Goal: Task Accomplishment & Management: Manage account settings

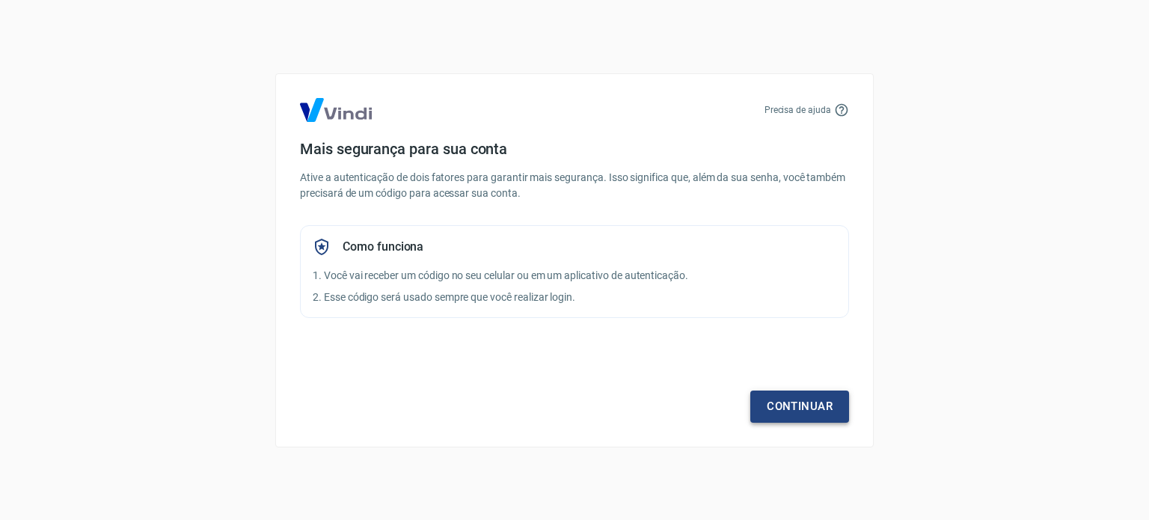
click at [799, 406] on link "Continuar" at bounding box center [799, 405] width 99 height 31
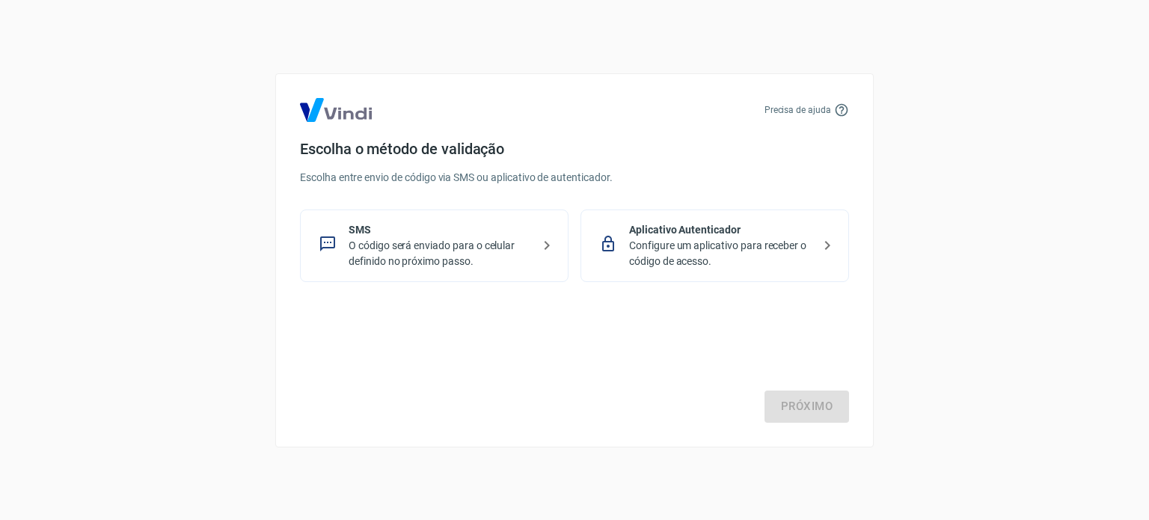
click at [492, 253] on p "O código será enviado para o celular definido no próximo passo." at bounding box center [439, 253] width 183 height 31
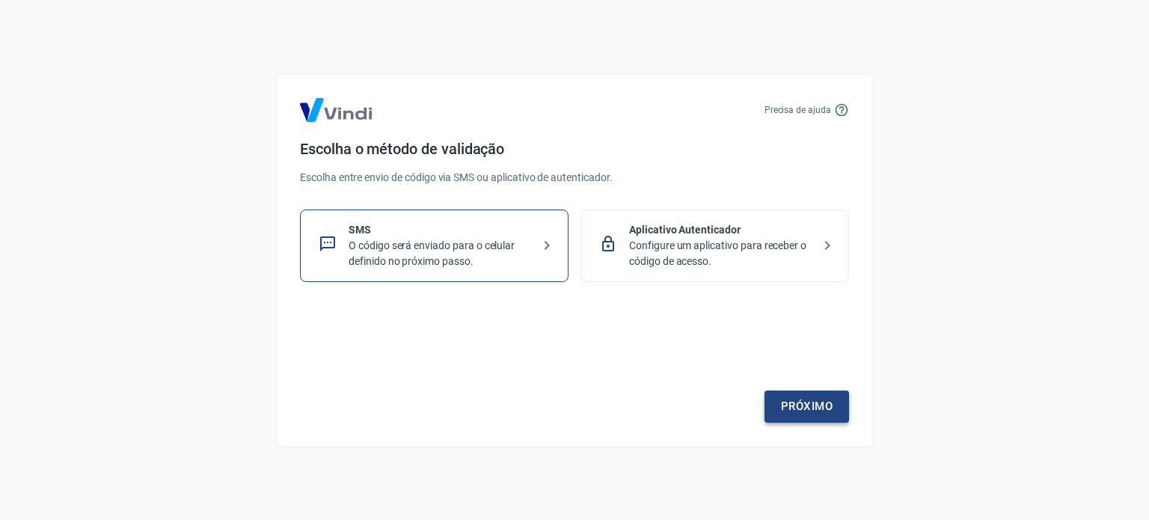
click at [806, 405] on link "Próximo" at bounding box center [806, 405] width 85 height 31
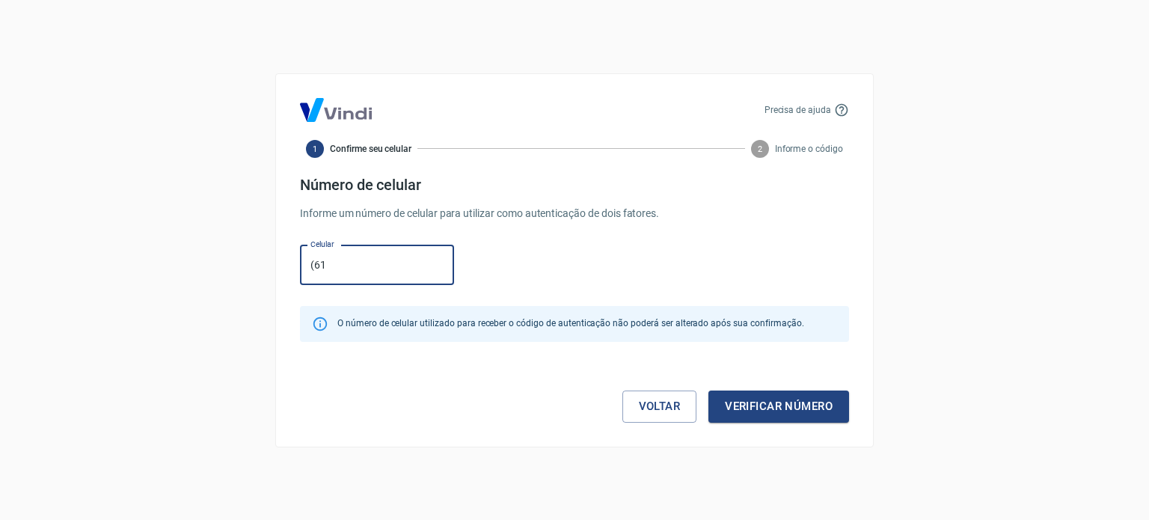
type input "[PHONE_NUMBER]"
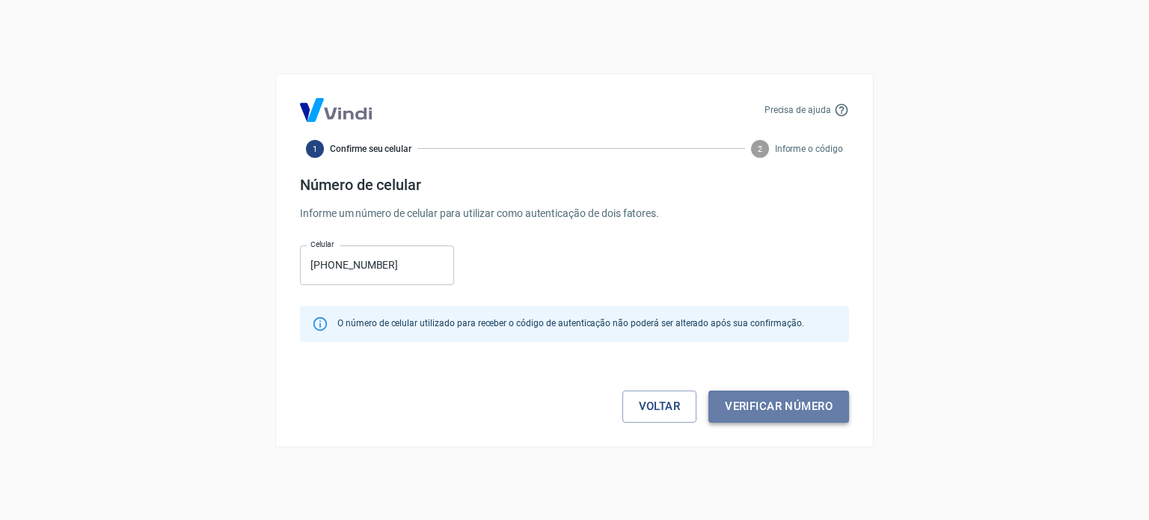
click at [760, 404] on button "Verificar número" at bounding box center [778, 405] width 141 height 31
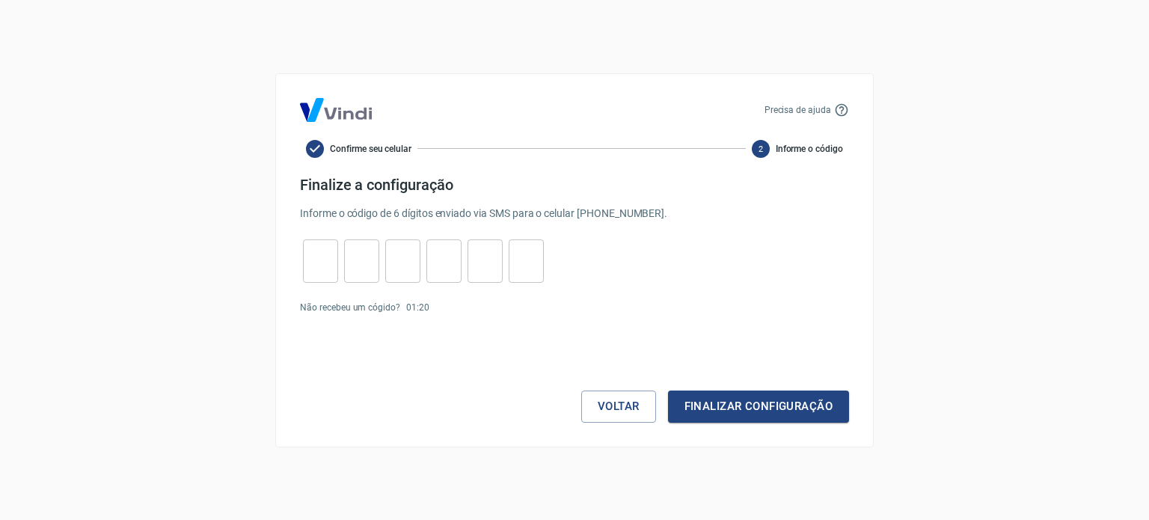
click at [323, 260] on input "tel" at bounding box center [320, 261] width 35 height 32
type input "4"
type input "8"
type input "0"
type input "7"
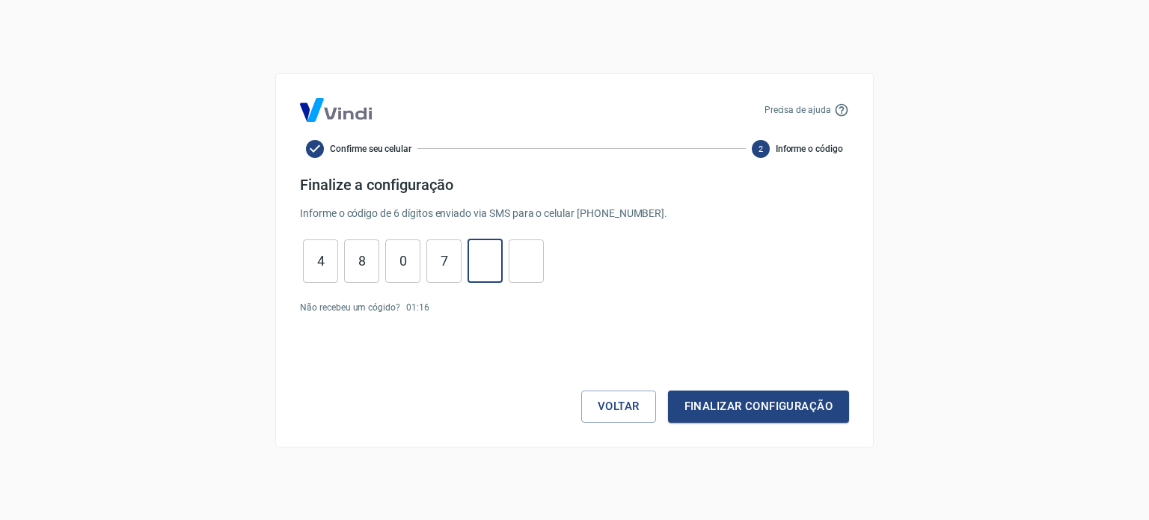
type input "3"
type input "5"
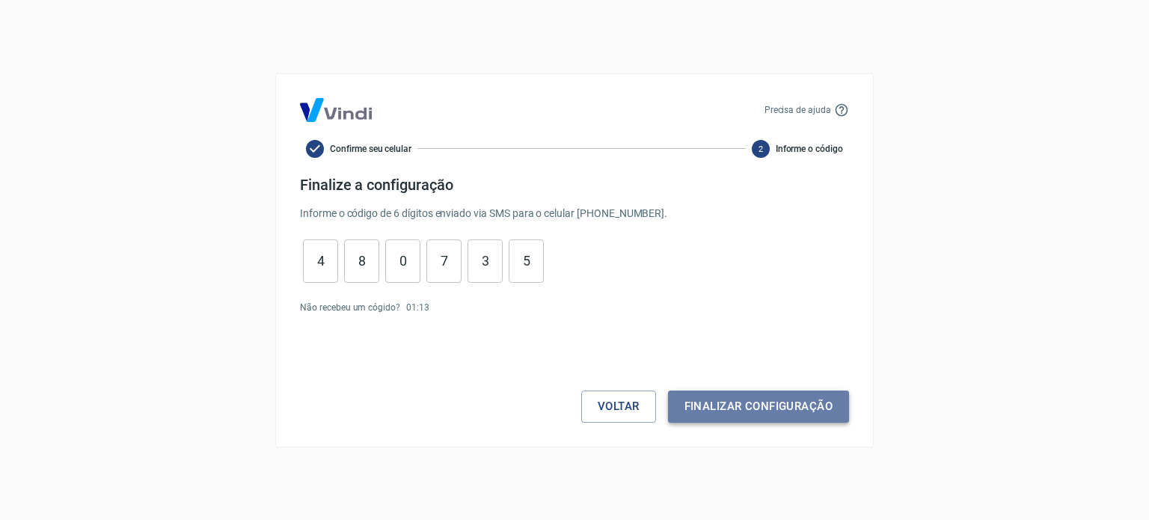
click at [809, 412] on button "Finalizar configuração" at bounding box center [758, 405] width 181 height 31
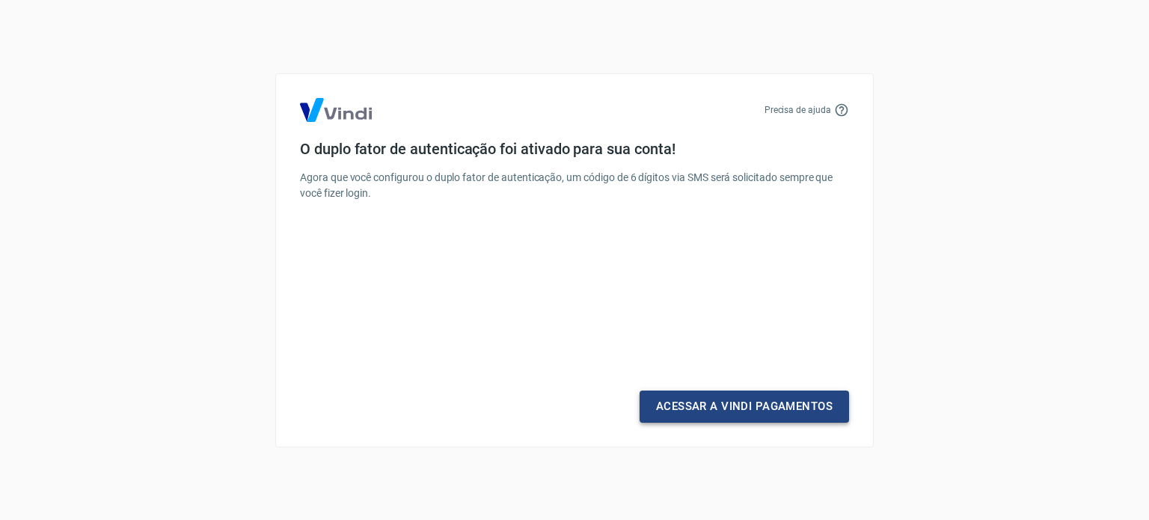
click at [806, 402] on link "Acessar a Vindi Pagamentos" at bounding box center [743, 405] width 209 height 31
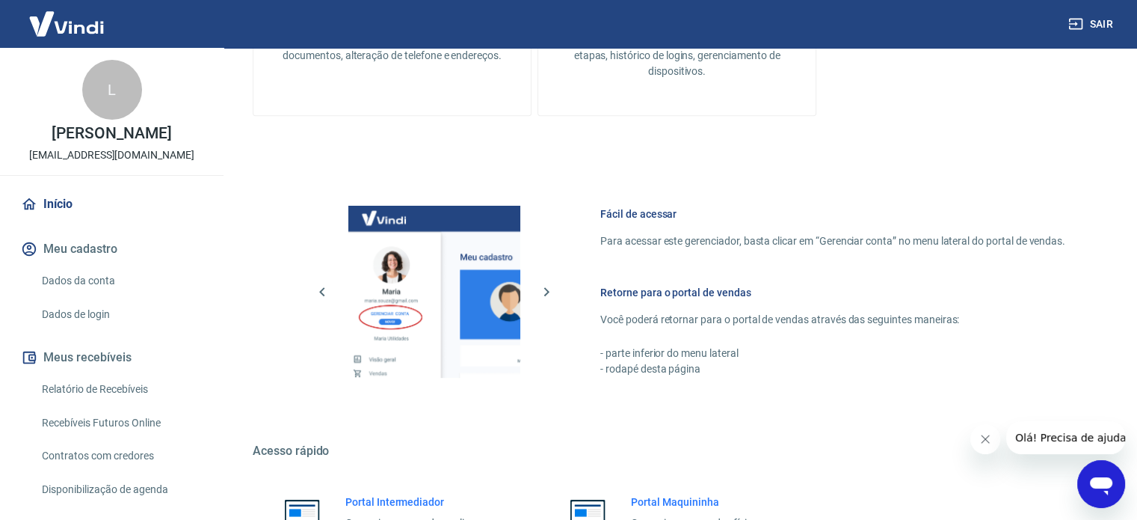
scroll to position [816, 0]
